Goal: Book appointment/travel/reservation

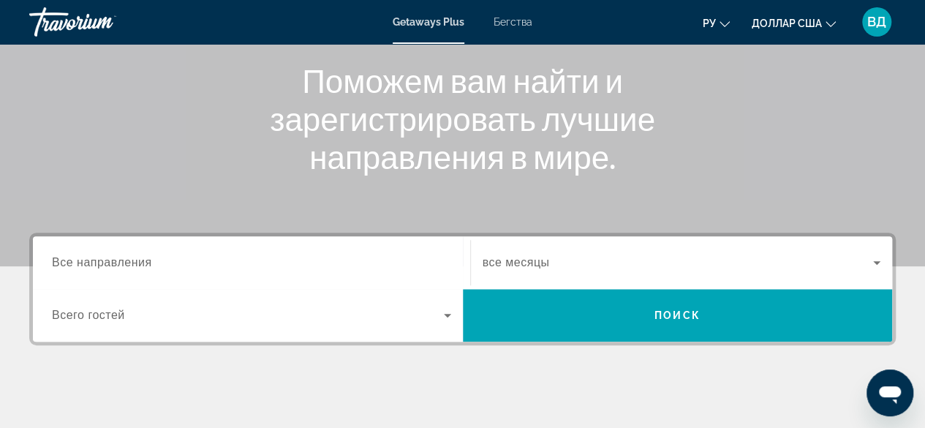
scroll to position [173, 0]
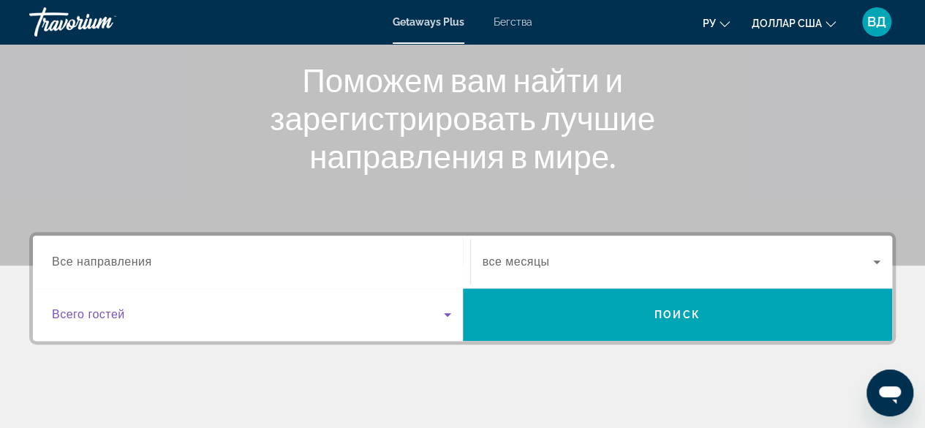
click at [447, 314] on icon "Виджет поиска" at bounding box center [447, 315] width 7 height 4
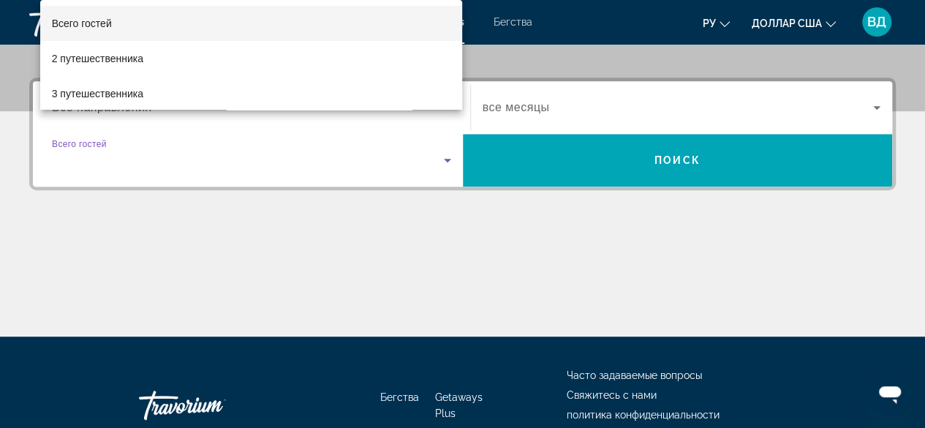
scroll to position [357, 0]
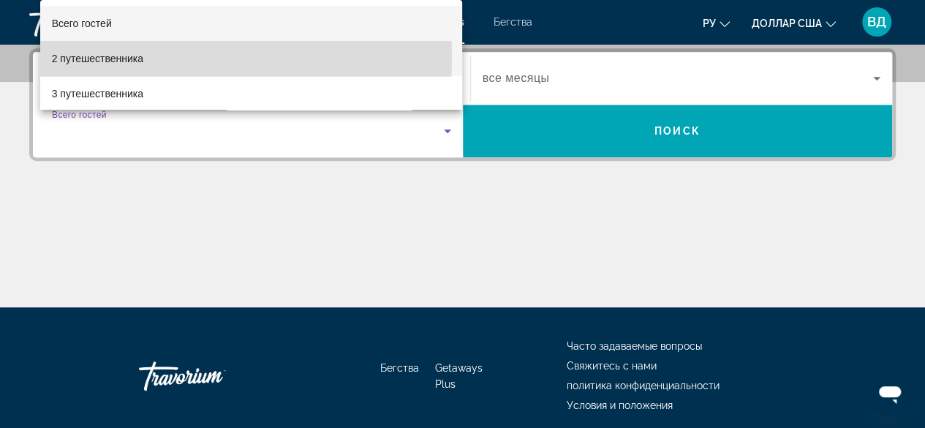
click at [122, 58] on font "2 путешественника" at bounding box center [97, 59] width 91 height 12
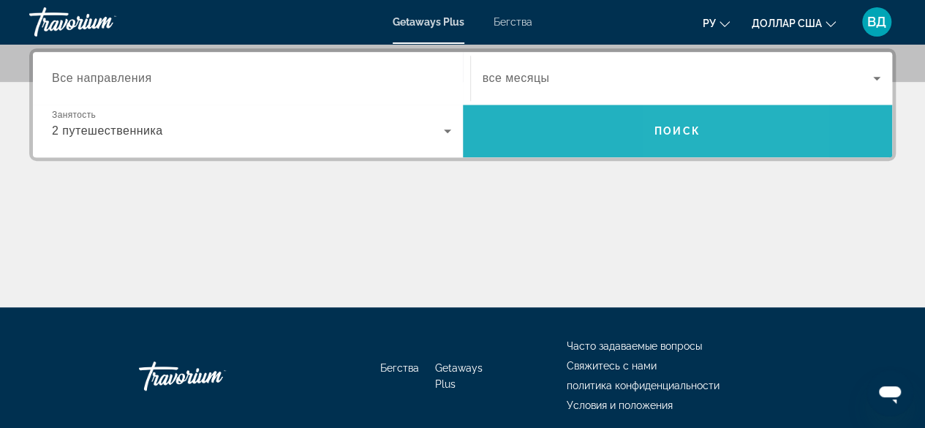
click at [676, 134] on font "Поиск" at bounding box center [677, 131] width 46 height 12
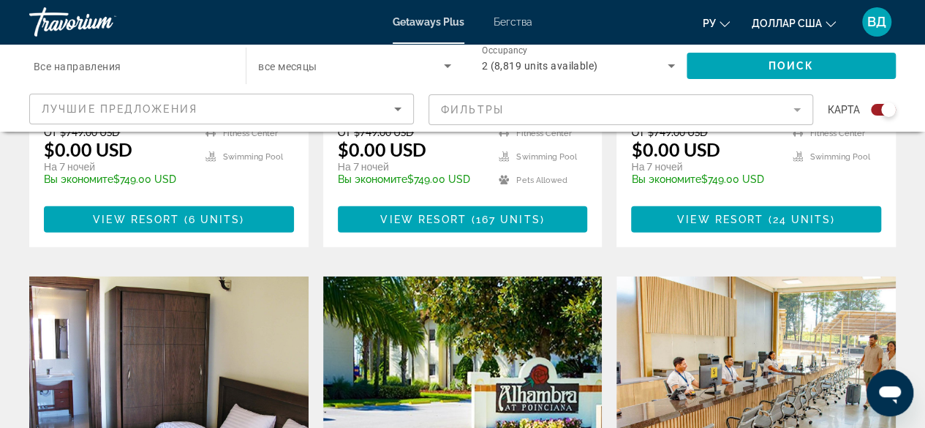
scroll to position [2013, 0]
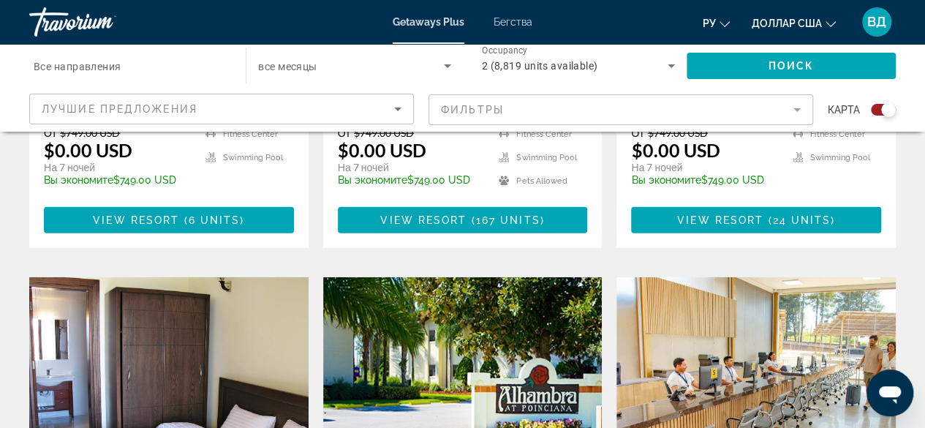
click at [665, 277] on img "Основное содержание" at bounding box center [755, 394] width 279 height 234
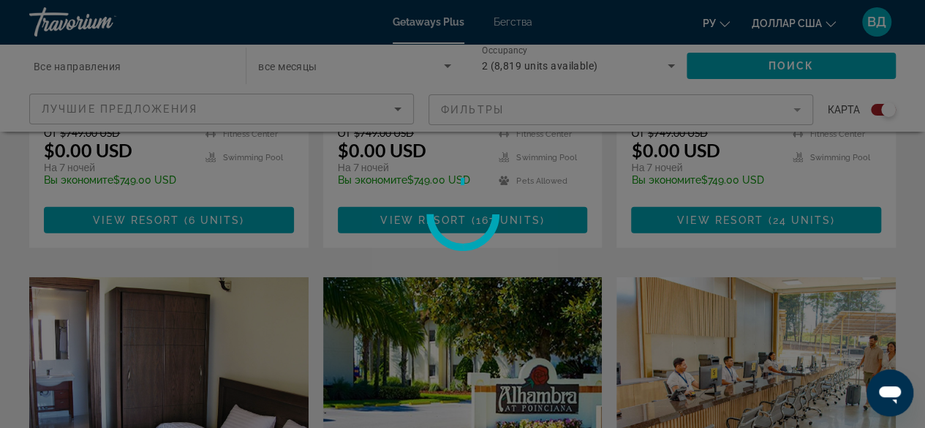
click at [665, 232] on div at bounding box center [462, 214] width 925 height 428
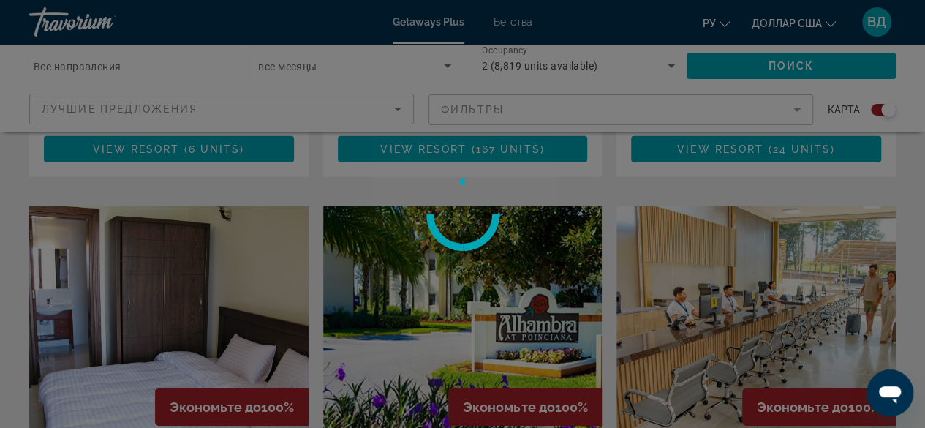
scroll to position [2095, 0]
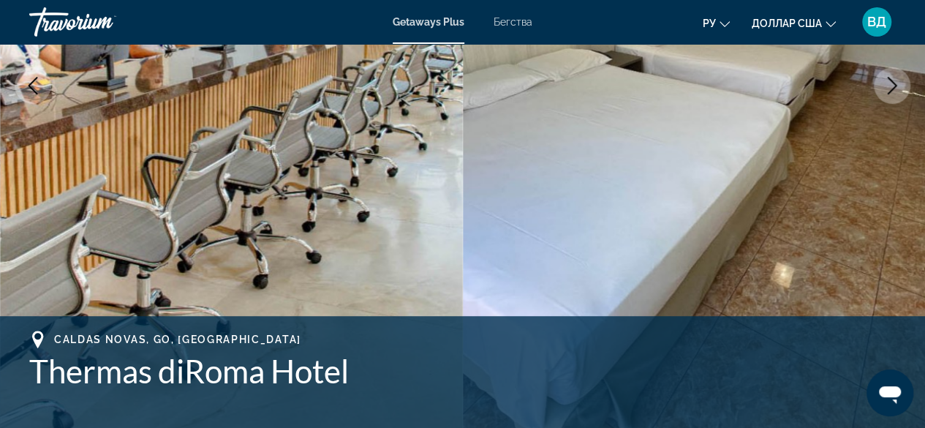
scroll to position [306, 0]
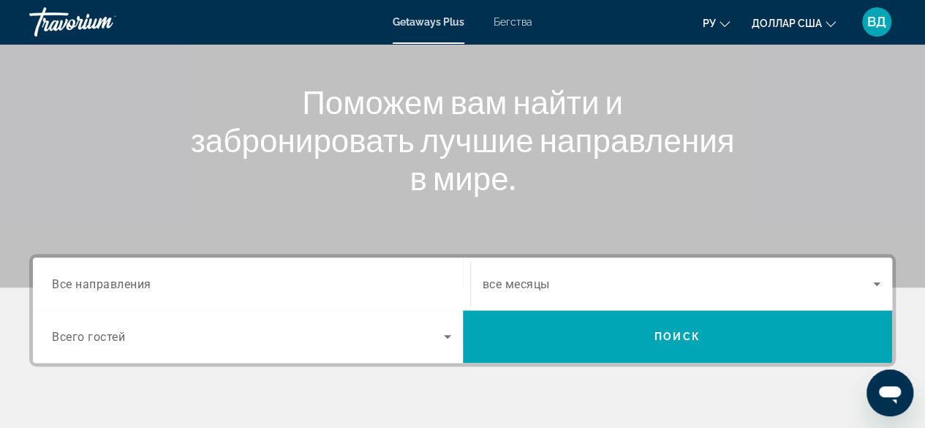
scroll to position [152, 0]
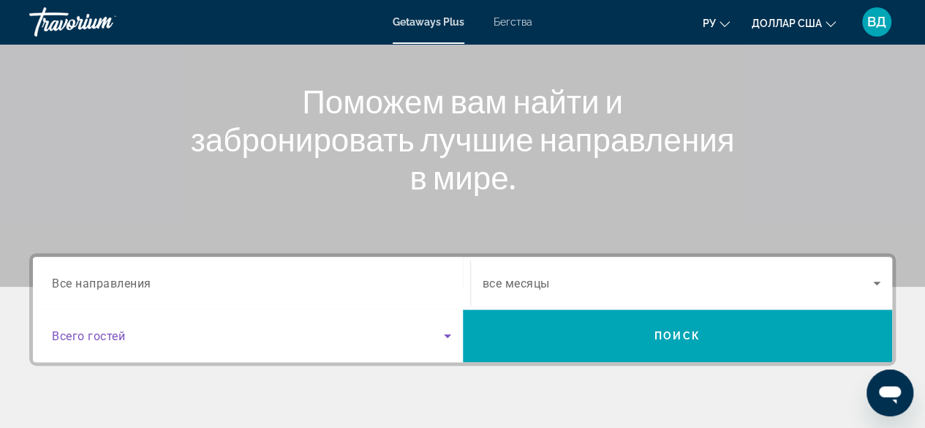
click at [443, 335] on icon "Search widget" at bounding box center [448, 336] width 18 height 18
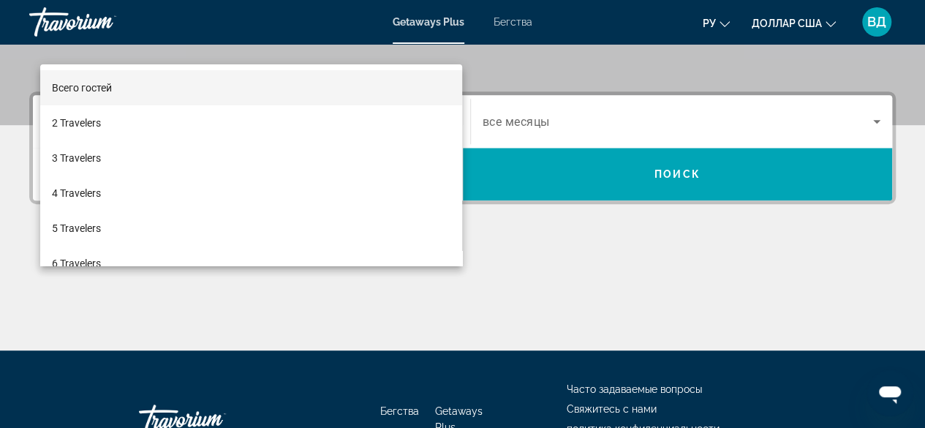
scroll to position [357, 0]
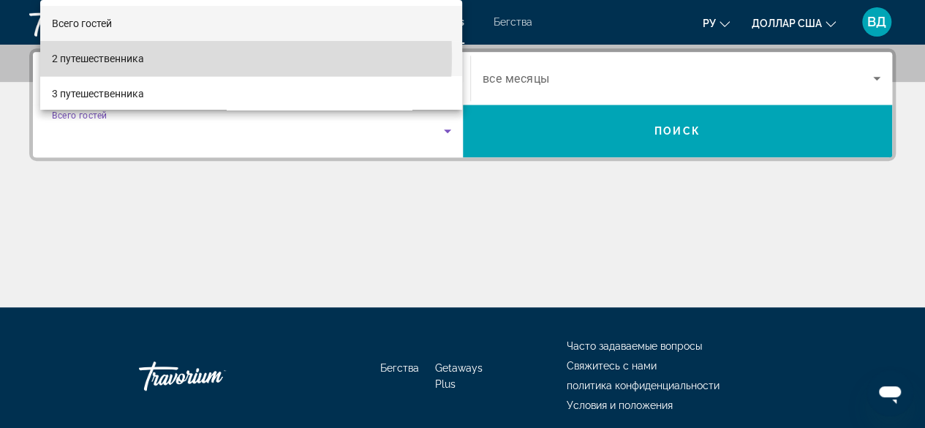
click at [135, 56] on font "2 путешественника" at bounding box center [98, 59] width 92 height 12
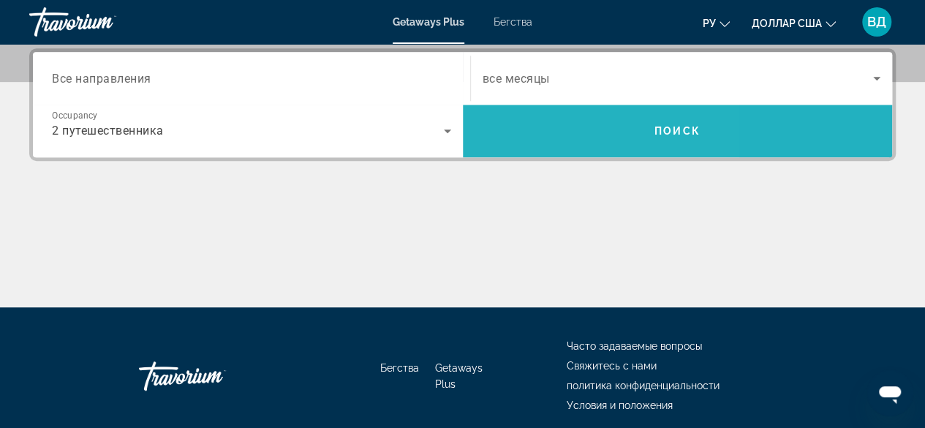
click at [537, 141] on span "Search widget" at bounding box center [678, 130] width 430 height 35
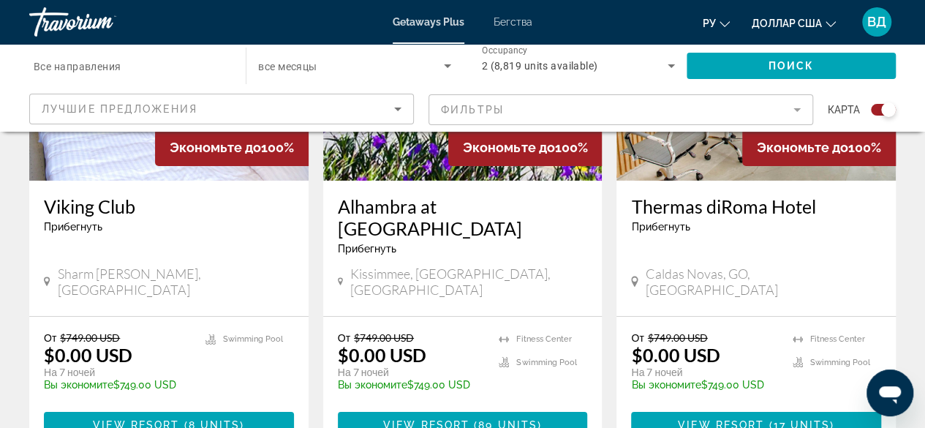
scroll to position [2357, 0]
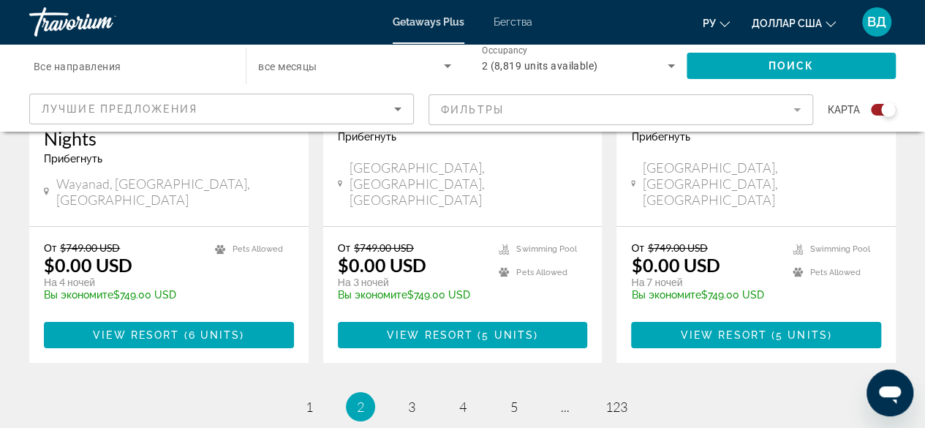
scroll to position [2515, 0]
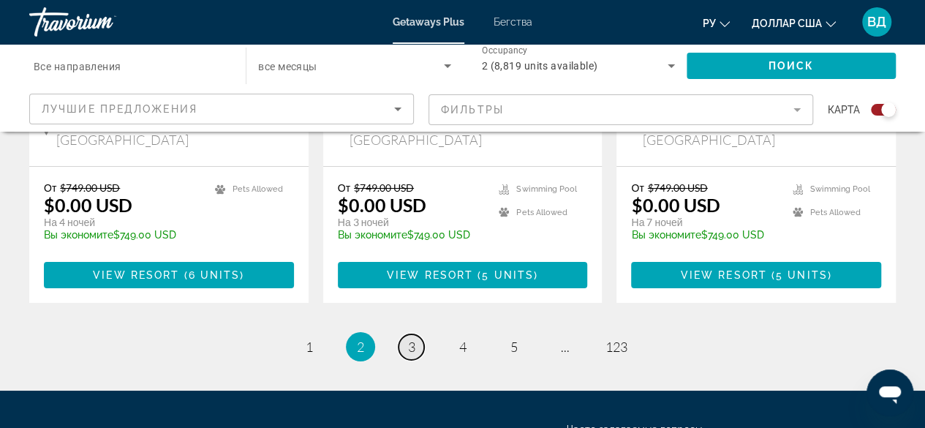
click at [412, 334] on link "page 3" at bounding box center [411, 347] width 26 height 26
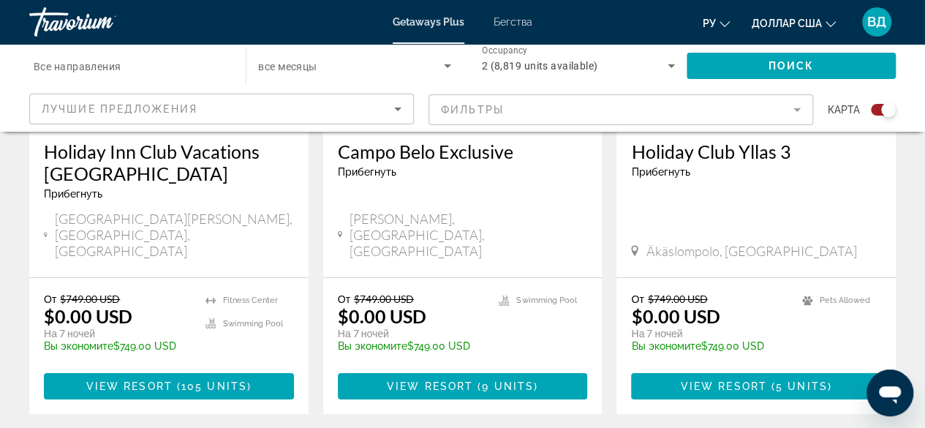
scroll to position [2362, 0]
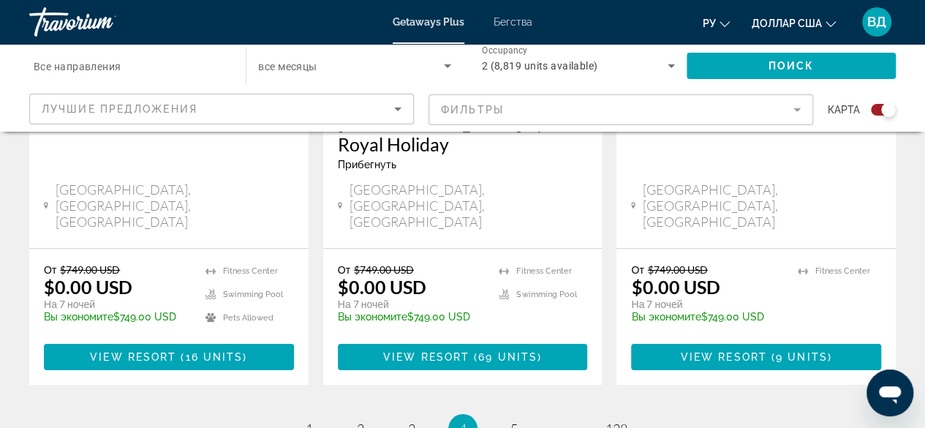
scroll to position [2359, 0]
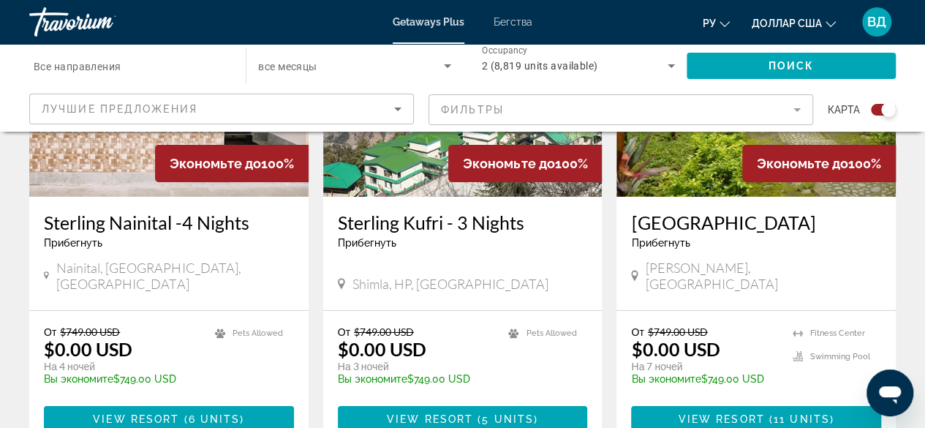
scroll to position [2291, 0]
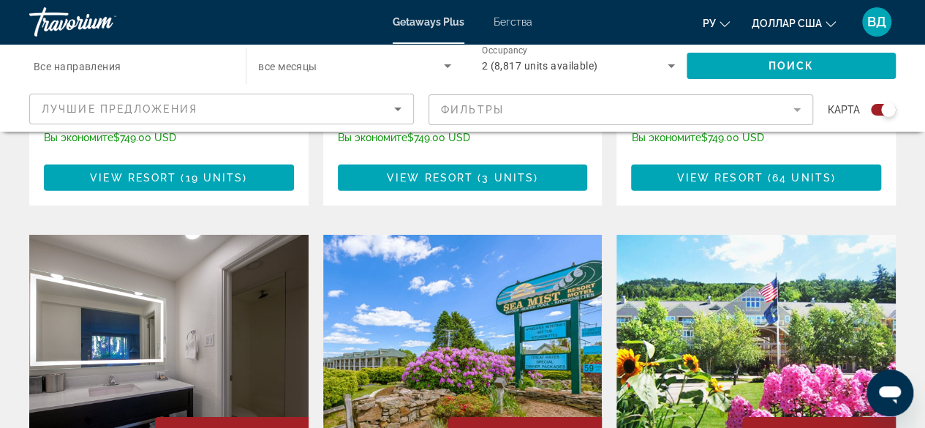
scroll to position [2106, 0]
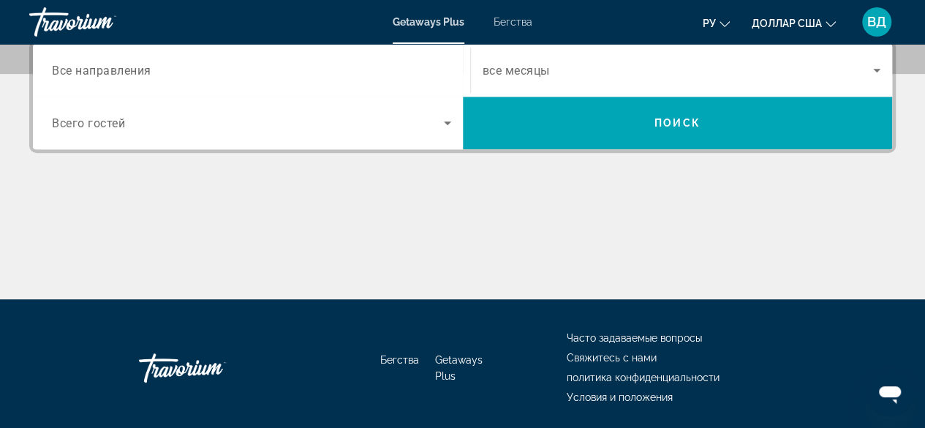
scroll to position [288, 0]
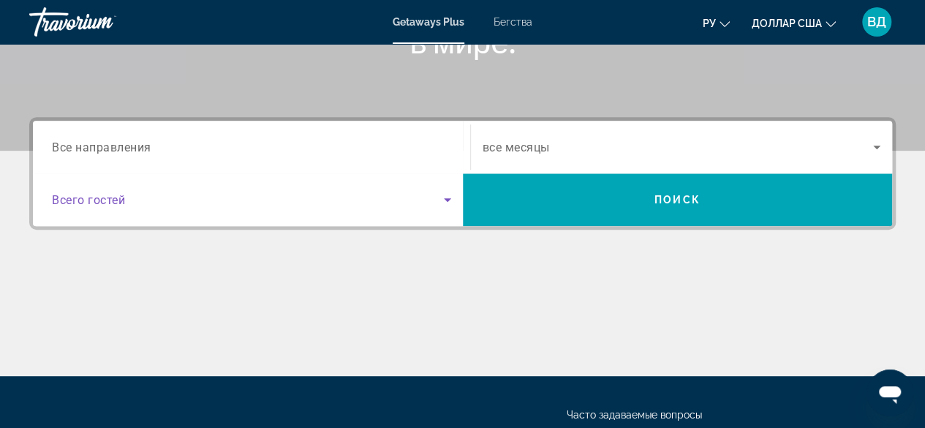
click at [452, 201] on icon "Search widget" at bounding box center [448, 200] width 18 height 18
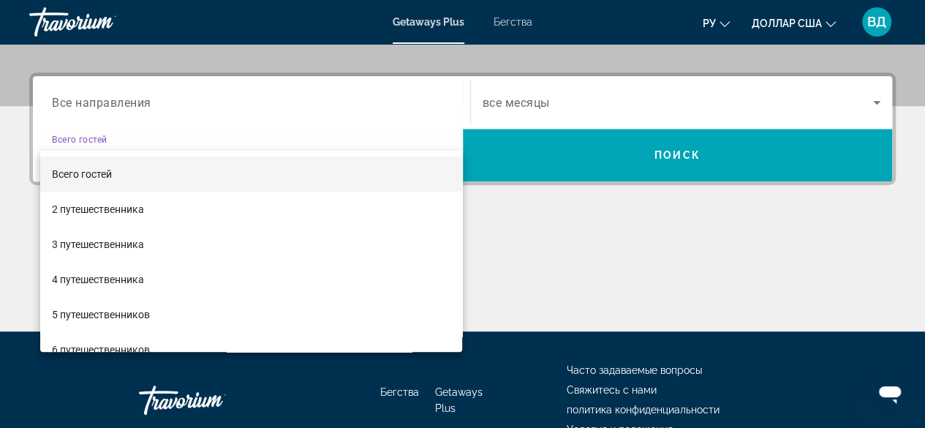
scroll to position [357, 0]
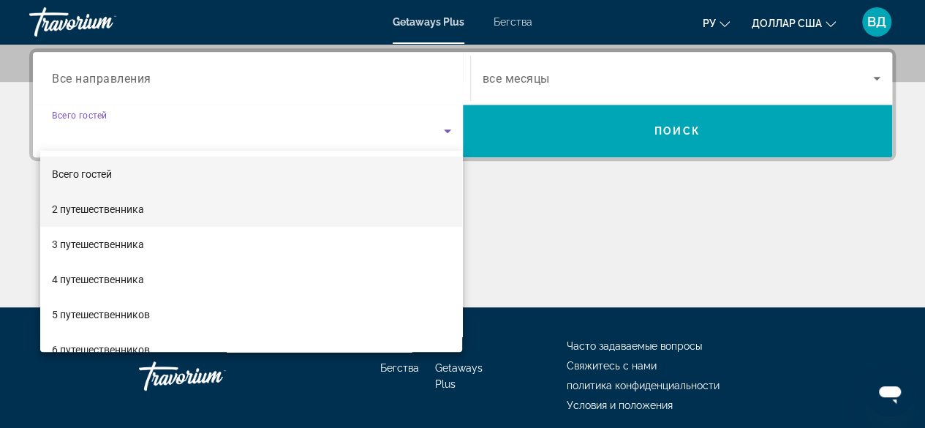
click at [189, 211] on mat-option "2 путешественника" at bounding box center [251, 209] width 423 height 35
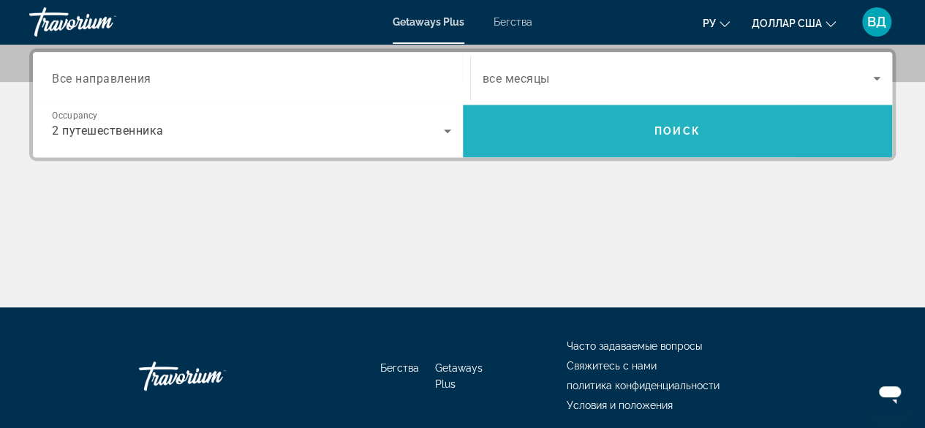
click at [659, 115] on span "Search widget" at bounding box center [678, 130] width 430 height 35
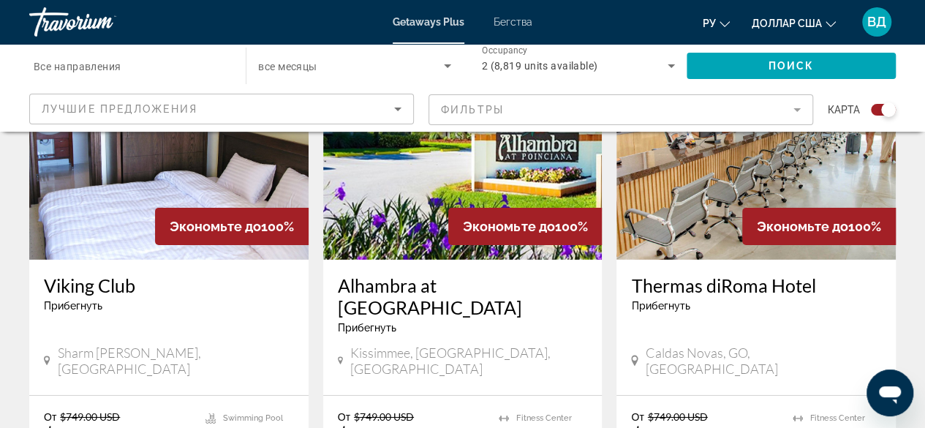
scroll to position [2264, 0]
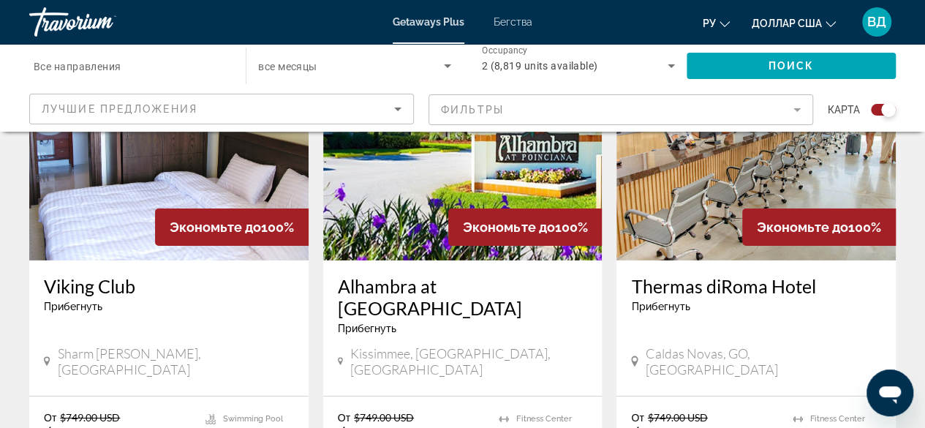
click at [343, 355] on icon "Основное содержание" at bounding box center [340, 361] width 5 height 13
click at [339, 358] on icon "Основное содержание" at bounding box center [340, 362] width 5 height 8
click at [453, 260] on div "Alhambra at Poinciana Прибегнуть - Это курорт только для взрослых [GEOGRAPHIC_D…" at bounding box center [462, 327] width 279 height 135
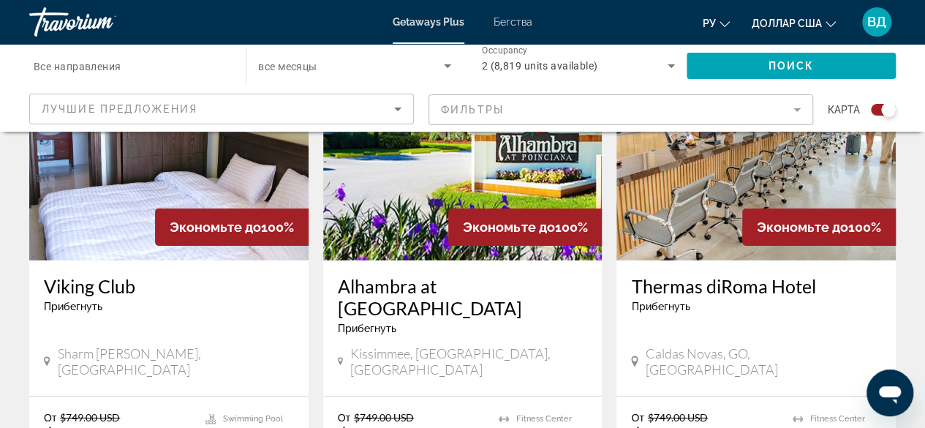
scroll to position [2387, 0]
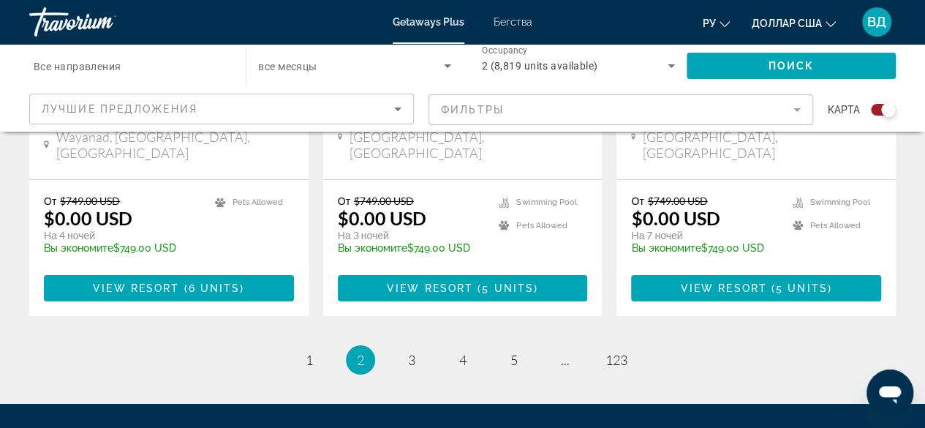
scroll to position [2501, 0]
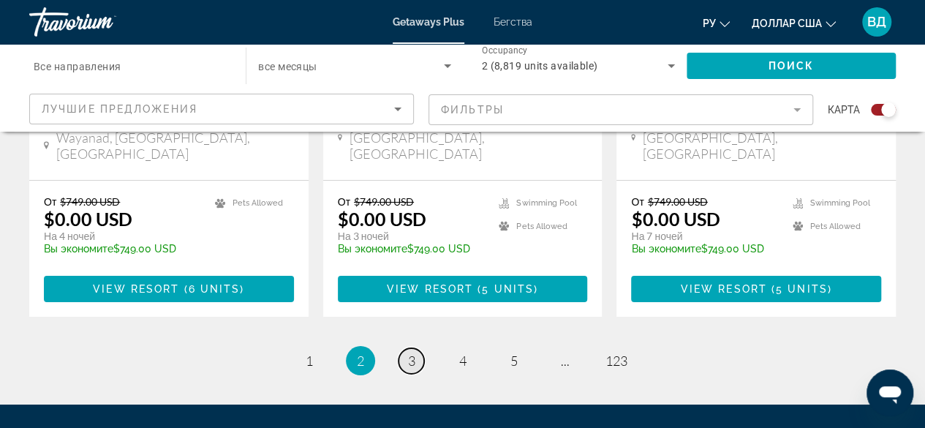
click at [412, 352] on span "3" at bounding box center [411, 360] width 7 height 16
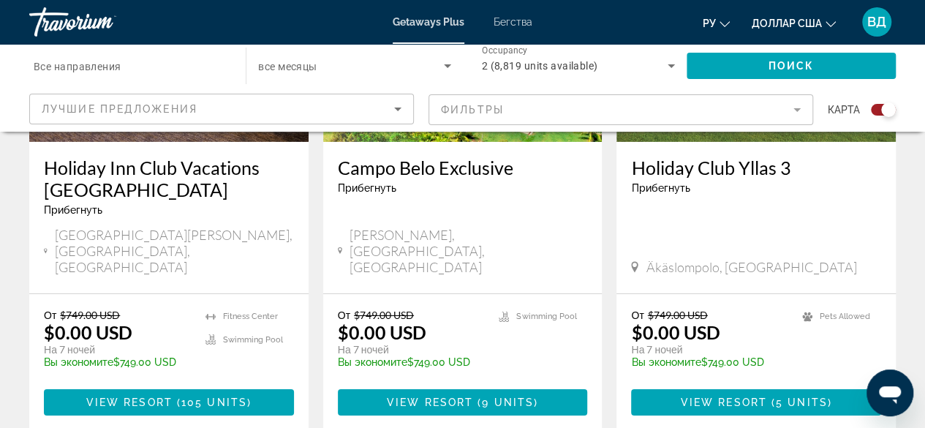
scroll to position [2346, 0]
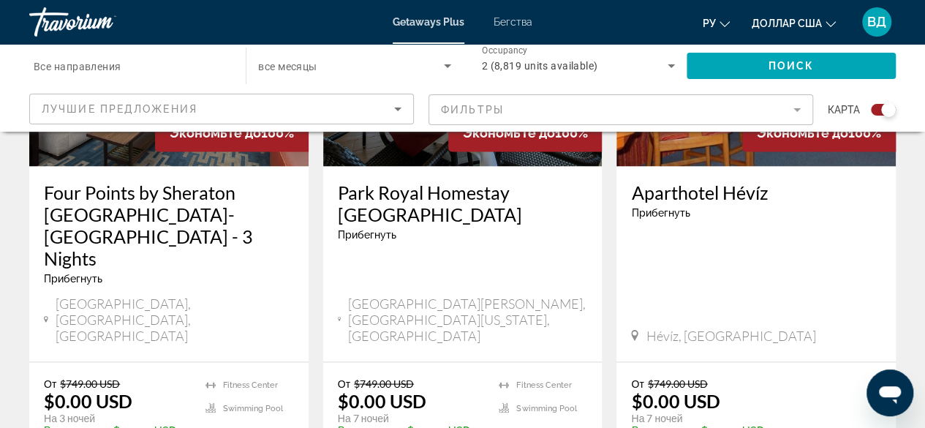
scroll to position [1239, 0]
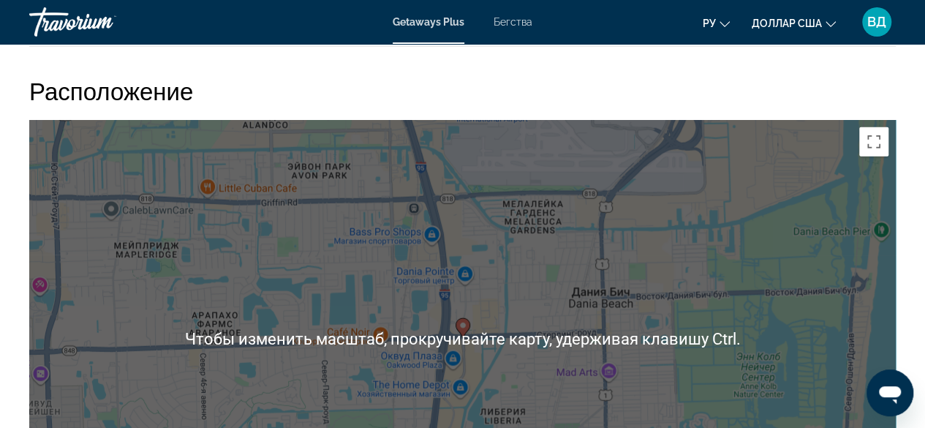
scroll to position [1630, 0]
